Goal: Transaction & Acquisition: Purchase product/service

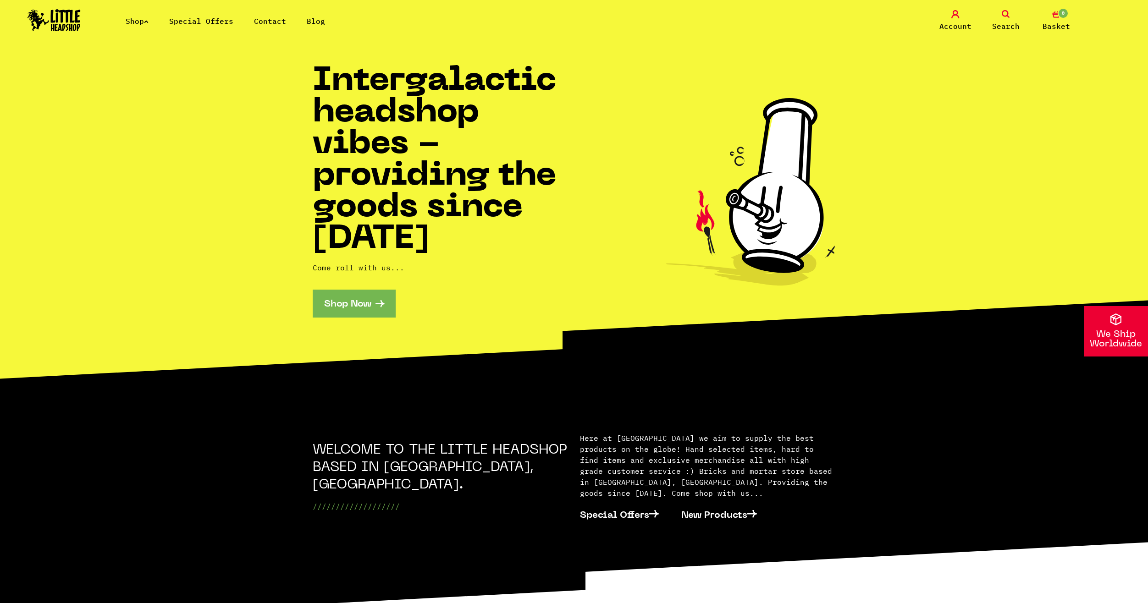
click at [342, 306] on link "Shop Now" at bounding box center [354, 304] width 83 height 28
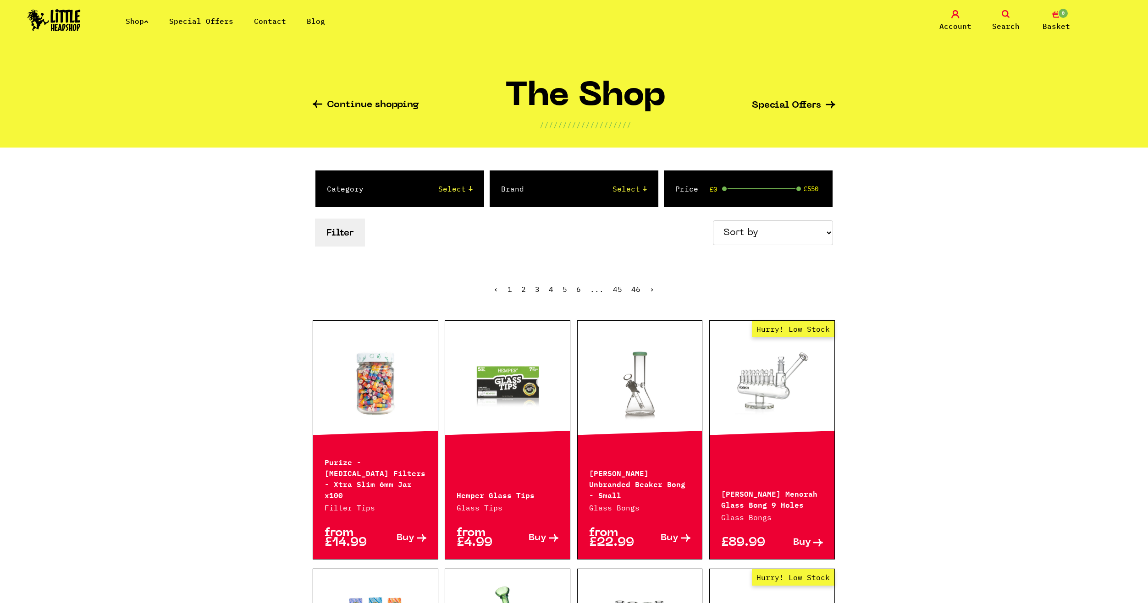
click at [524, 290] on link "2" at bounding box center [523, 289] width 5 height 9
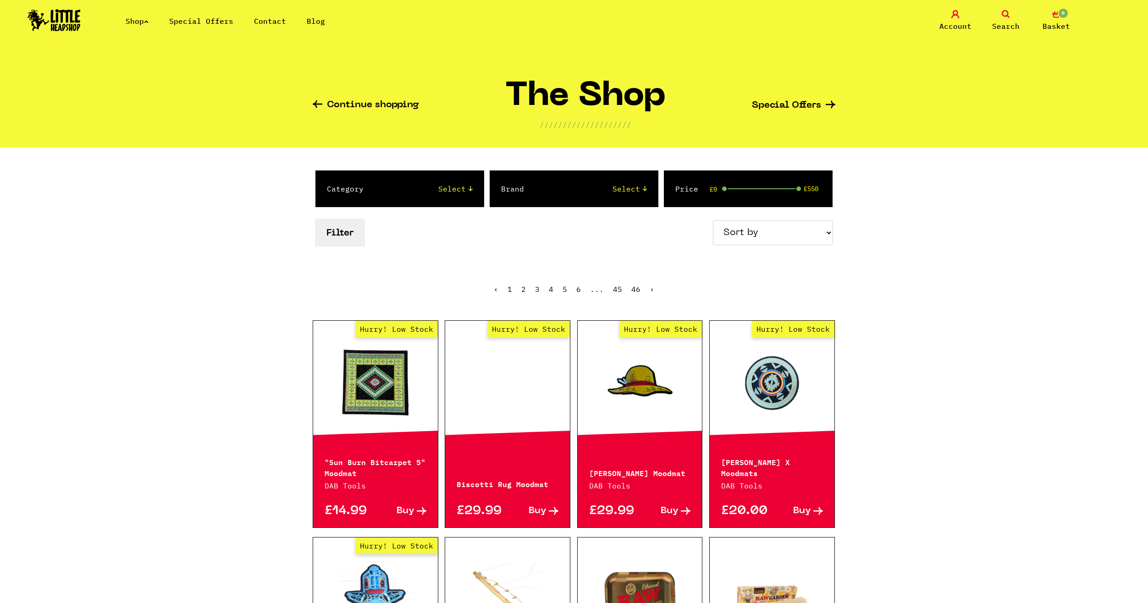
click at [395, 193] on select "Select 2 Piece 3 Piece 4 Piece 420/710 LIFE Acrylic Bongs Ashtrays Backwoods Ba…" at bounding box center [427, 188] width 90 height 11
click at [615, 255] on div "Category Select 2 Piece 3 Piece 4 Piece 420/710 LIFE Acrylic Bongs Ashtrays Bac…" at bounding box center [574, 210] width 523 height 124
click at [555, 192] on select "Select Amsterdam Glass Backwoods Basil Bush Black Leaf Blue Moon Hemp Boost Bud…" at bounding box center [594, 188] width 104 height 11
select select "3"
click at [542, 183] on select "Select Amsterdam Glass Backwoods Basil Bush Black Leaf Blue Moon Hemp Boost Bud…" at bounding box center [594, 188] width 104 height 11
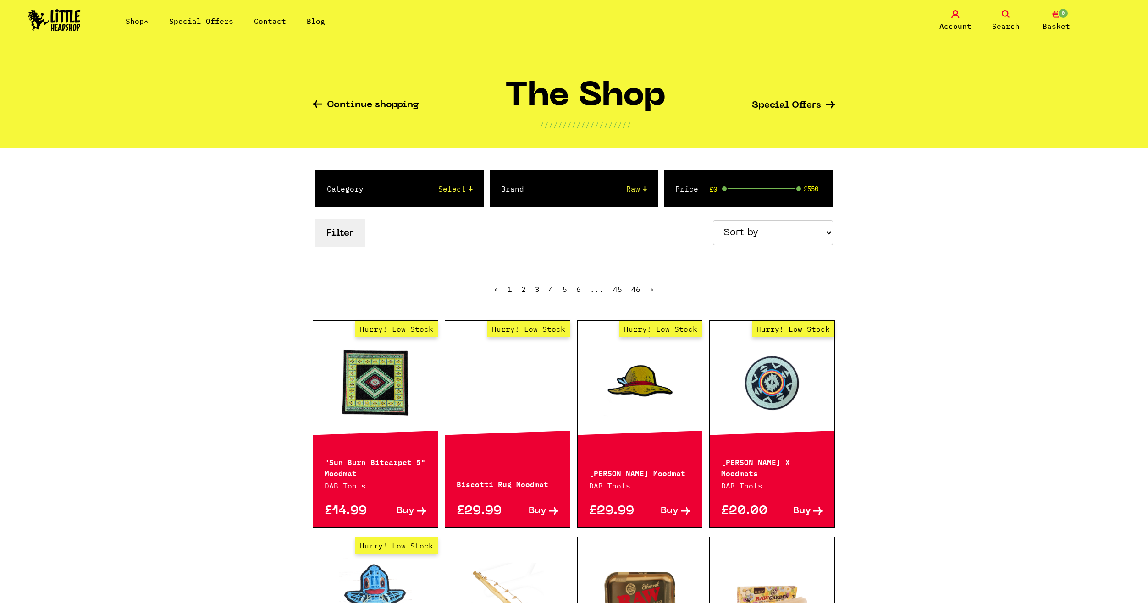
click at [502, 247] on div "Filter Sort by Price - Low to High Price - High to Low Newest Products" at bounding box center [574, 232] width 523 height 33
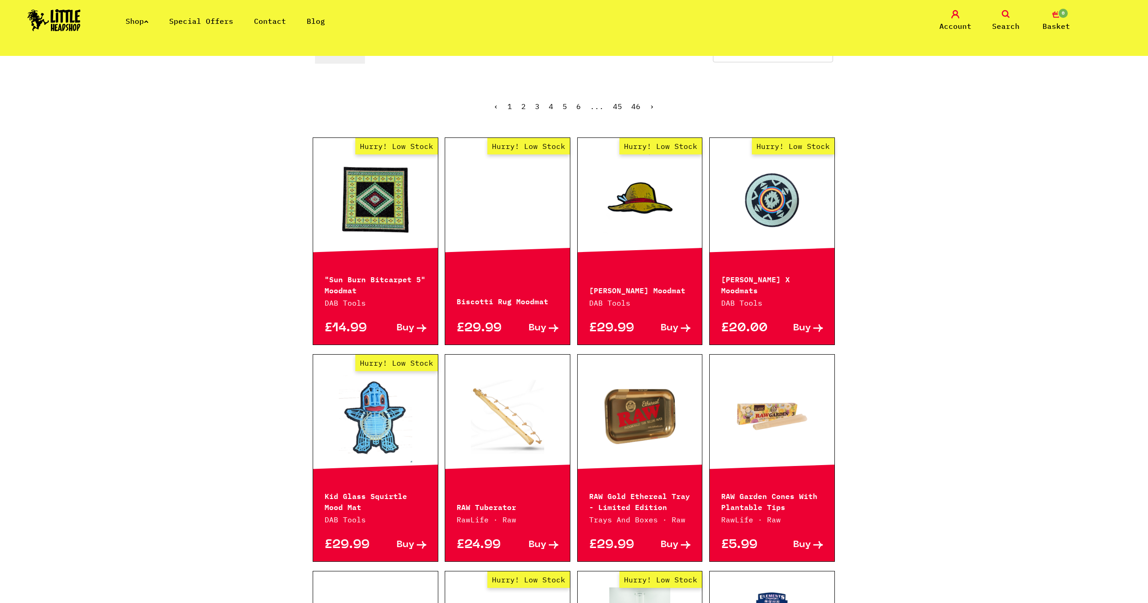
scroll to position [46, 0]
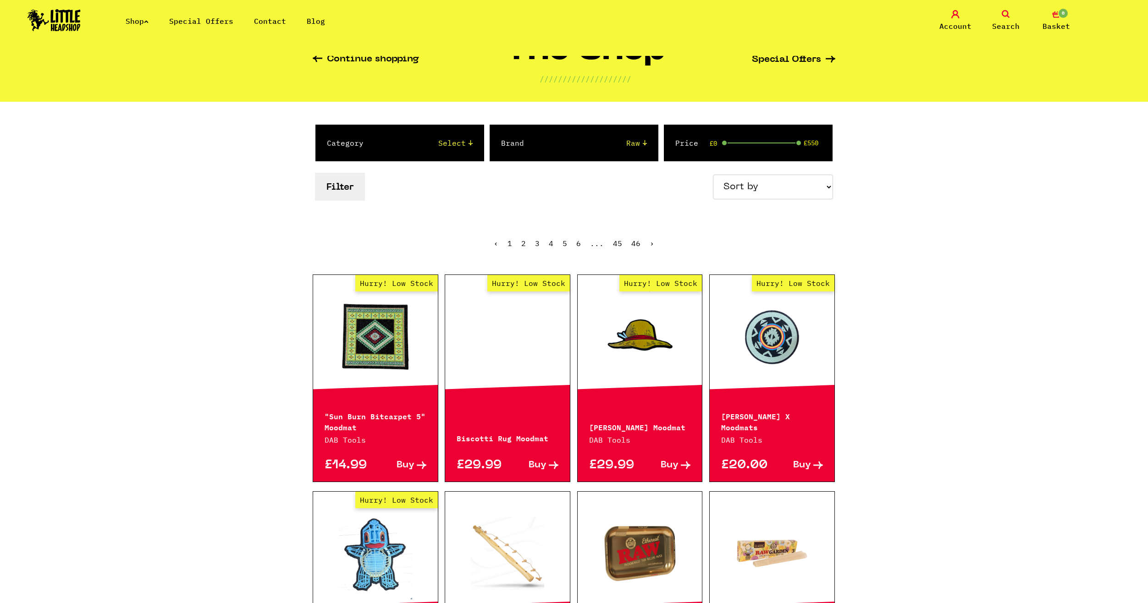
click at [511, 243] on link "1" at bounding box center [509, 243] width 5 height 9
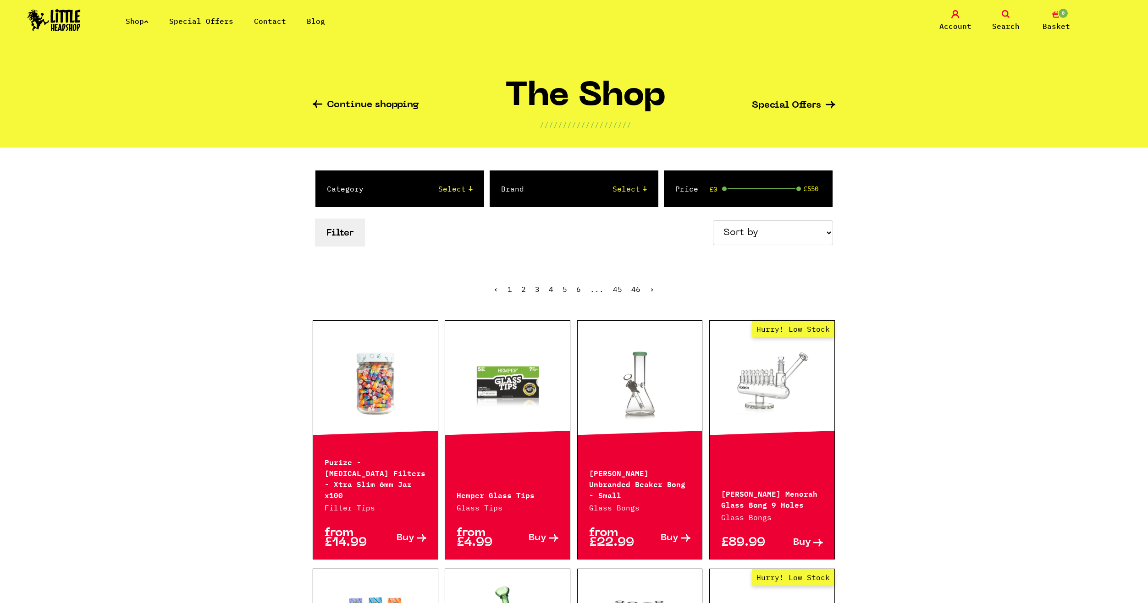
click at [625, 202] on div "Brand Select Amsterdam Glass Backwoods [PERSON_NAME] Black Leaf Blue Moon Hemp …" at bounding box center [574, 189] width 168 height 37
click at [622, 194] on select "Select Amsterdam Glass Backwoods [PERSON_NAME] Black Leaf Blue Moon Hemp Boost …" at bounding box center [594, 188] width 104 height 11
drag, startPoint x: 1018, startPoint y: 278, endPoint x: 986, endPoint y: 259, distance: 37.0
